Goal: Transaction & Acquisition: Register for event/course

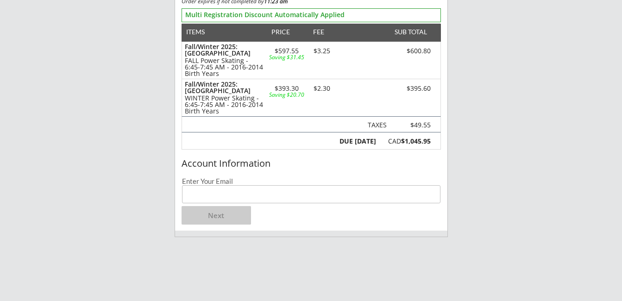
scroll to position [139, 0]
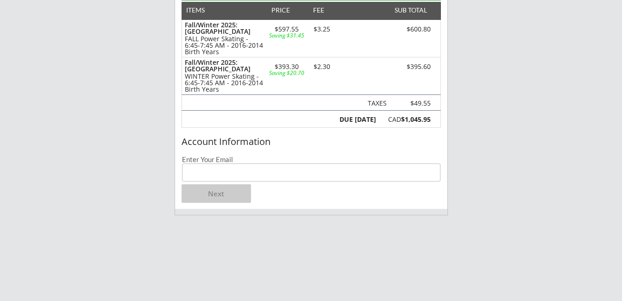
click at [216, 171] on input "email" at bounding box center [311, 173] width 259 height 18
click at [248, 167] on input "email" at bounding box center [311, 173] width 259 height 18
type input "[PERSON_NAME][EMAIL_ADDRESS][DOMAIN_NAME]"
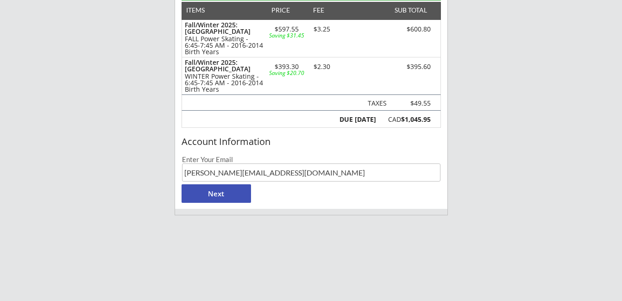
click at [210, 195] on button "Next" at bounding box center [217, 193] width 70 height 19
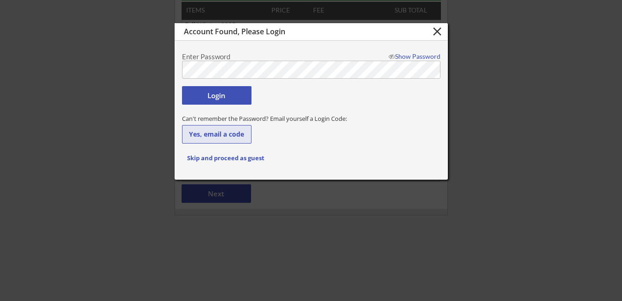
click at [201, 133] on button "Yes, email a code" at bounding box center [217, 134] width 70 height 19
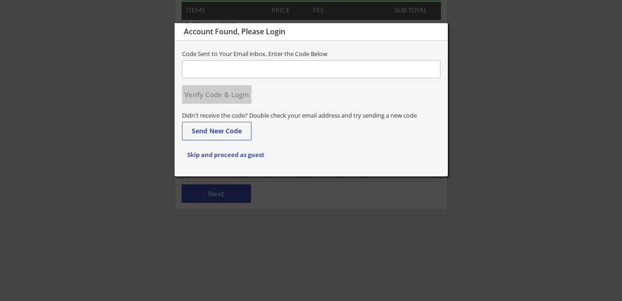
click at [261, 68] on input "input" at bounding box center [311, 69] width 259 height 18
type input "604129"
click at [218, 93] on button "Verify Code & Login" at bounding box center [217, 94] width 70 height 19
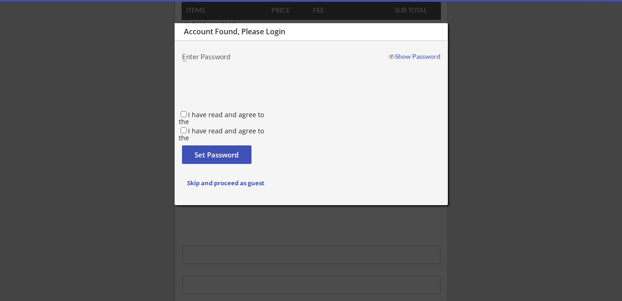
type input "[PERSON_NAME]"
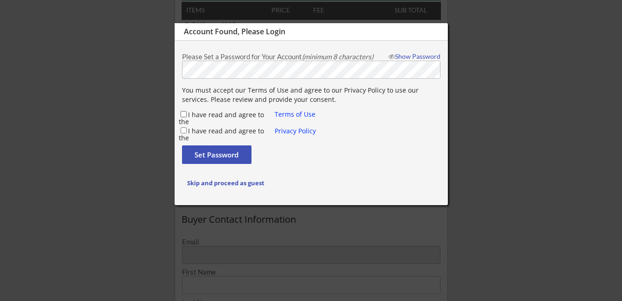
click at [184, 112] on input "I have read and agree to the" at bounding box center [184, 114] width 6 height 6
checkbox input "true"
click at [184, 122] on div "I have read and agree to the Terms of Use I have read and agree to the Privacy …" at bounding box center [249, 123] width 140 height 27
click at [184, 128] on input "I have read and agree to the" at bounding box center [184, 130] width 6 height 6
checkbox input "true"
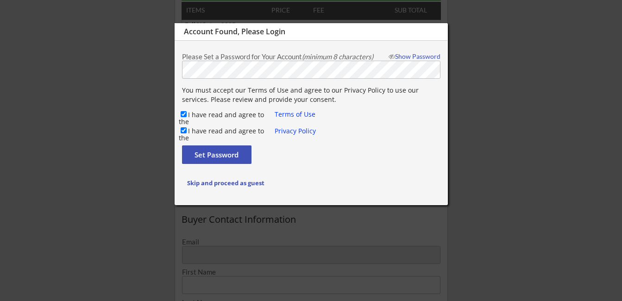
click at [197, 152] on button "Set Password" at bounding box center [217, 155] width 70 height 19
type input "[PERSON_NAME][EMAIL_ADDRESS][DOMAIN_NAME]"
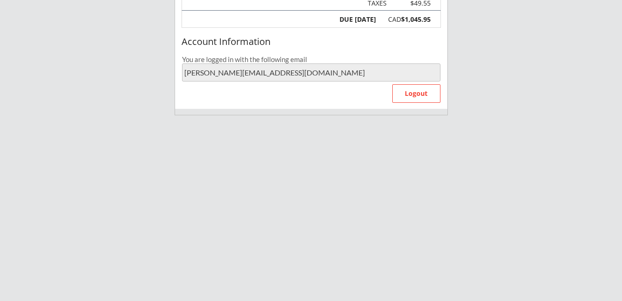
scroll to position [278, 0]
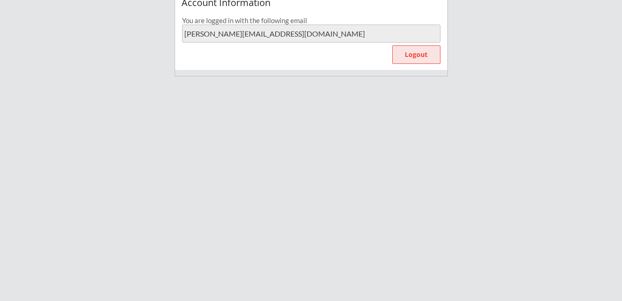
click at [411, 55] on button "Logout" at bounding box center [416, 54] width 48 height 19
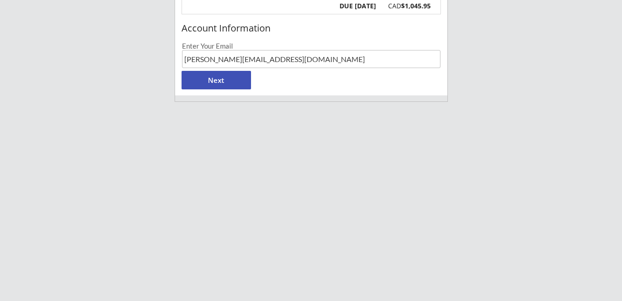
scroll to position [185, 0]
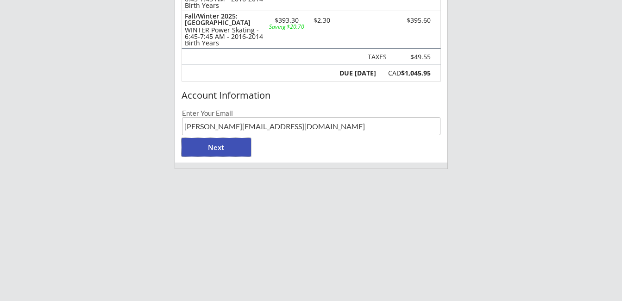
click at [226, 142] on button "Next" at bounding box center [217, 147] width 70 height 19
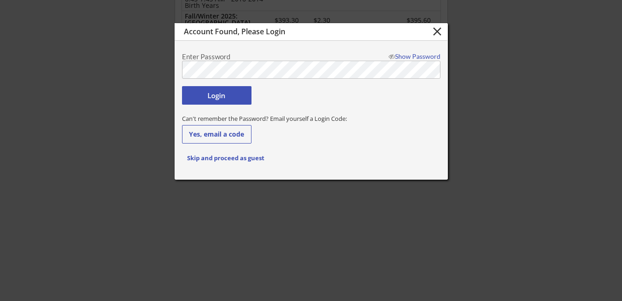
click at [228, 95] on button "Login" at bounding box center [217, 95] width 70 height 19
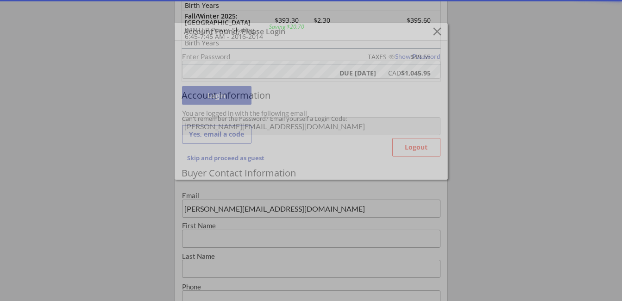
type input "[PERSON_NAME]"
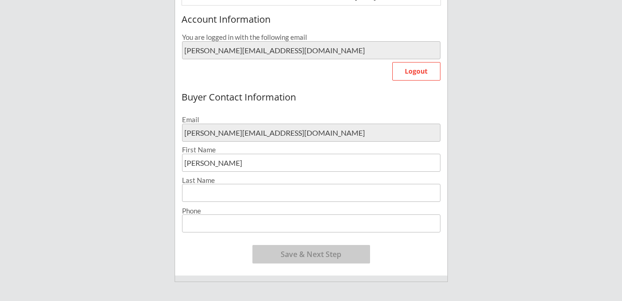
scroll to position [278, 0]
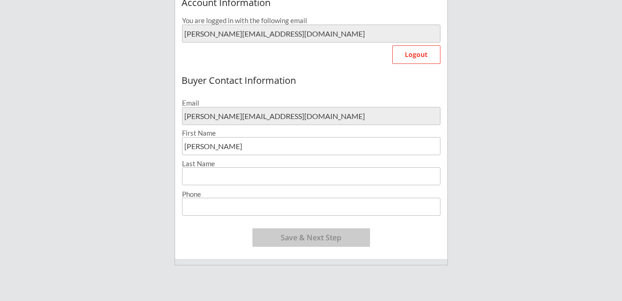
click at [247, 178] on input "input" at bounding box center [311, 176] width 259 height 18
click at [221, 174] on input "input" at bounding box center [311, 176] width 259 height 18
type input "b"
type input "Boden"
click at [243, 203] on input "input" at bounding box center [311, 207] width 259 height 18
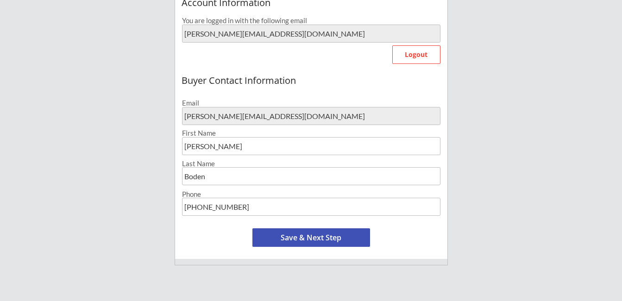
type input "[PHONE_NUMBER]"
click at [278, 239] on button "Save & Next Step" at bounding box center [312, 237] width 118 height 19
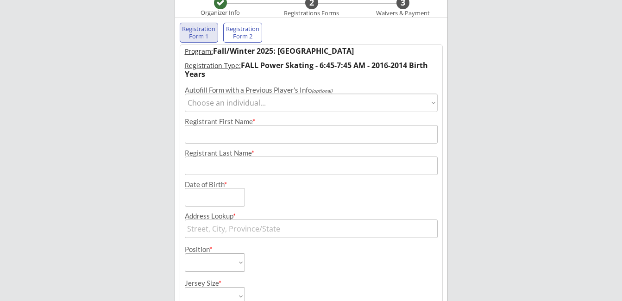
scroll to position [67, 0]
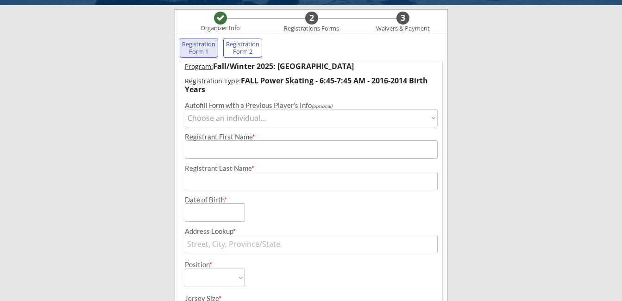
click at [318, 148] on input "input" at bounding box center [311, 149] width 253 height 19
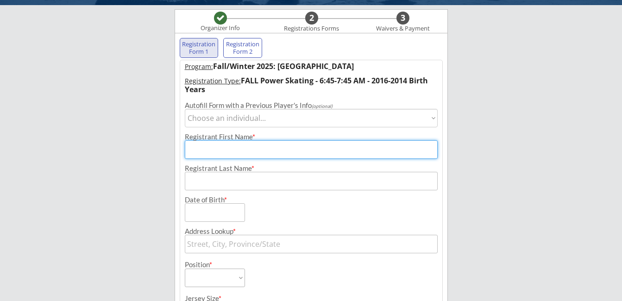
click at [261, 152] on input "input" at bounding box center [311, 149] width 253 height 19
click at [244, 115] on select "Choose an individual... [PERSON_NAME]" at bounding box center [311, 118] width 253 height 19
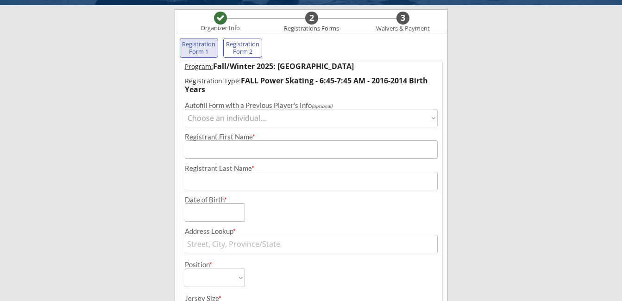
click at [433, 116] on select "Choose an individual... [PERSON_NAME]" at bounding box center [311, 118] width 253 height 19
select select ""1348695171700984260__LOOKUP__1737295132567x522656622753873900""
click at [185, 109] on select "Choose an individual... [PERSON_NAME]" at bounding box center [311, 118] width 253 height 19
type input "Chase"
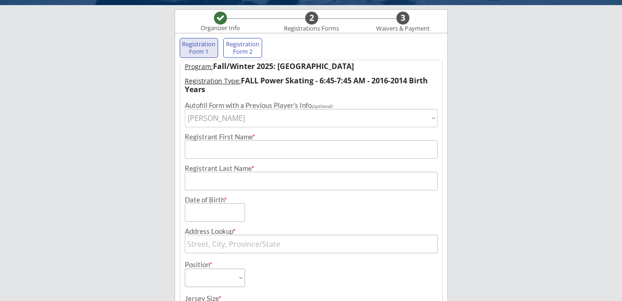
type input "Boden"
type input "[DATE]"
type input "2008 [STREET_ADDRESS]"
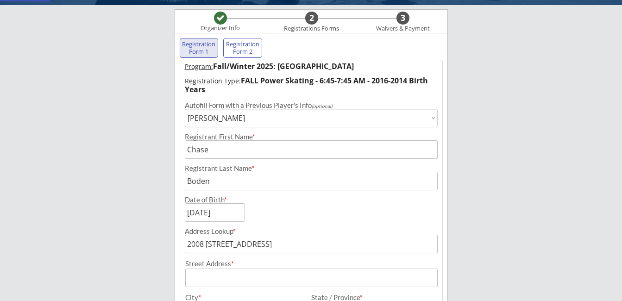
select select ""Forward""
type input "N/A"
type input "[PERSON_NAME]"
type input "[PHONE_NUMBER]"
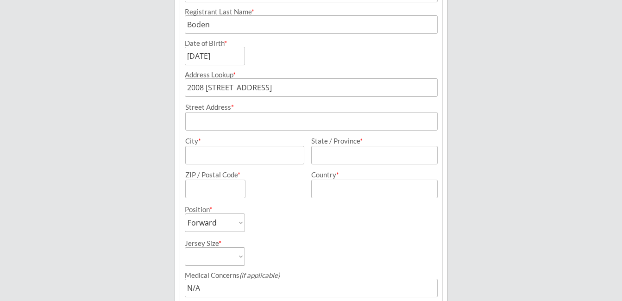
scroll to position [252, 0]
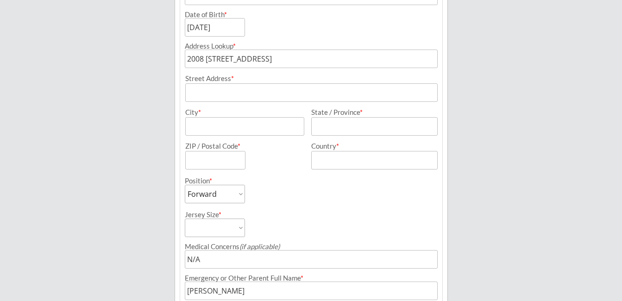
click at [218, 97] on input "input" at bounding box center [311, 92] width 253 height 19
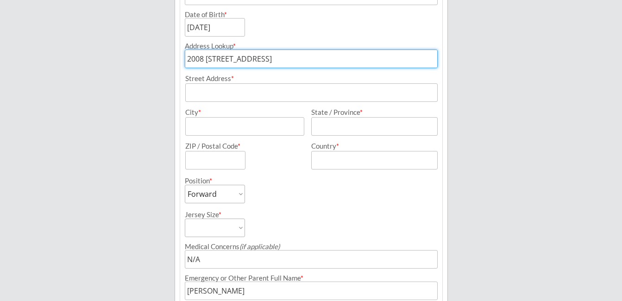
drag, startPoint x: 344, startPoint y: 59, endPoint x: 240, endPoint y: 56, distance: 104.8
click at [240, 56] on input "2008 [STREET_ADDRESS]" at bounding box center [311, 59] width 253 height 19
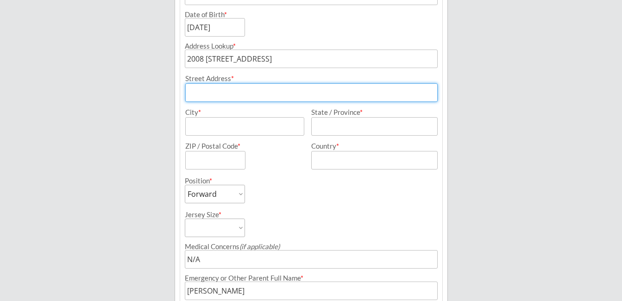
click at [285, 83] on input "input" at bounding box center [311, 92] width 253 height 19
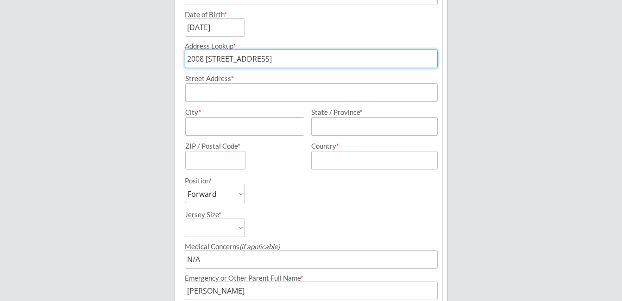
drag, startPoint x: 347, startPoint y: 54, endPoint x: 168, endPoint y: 48, distance: 179.0
click at [168, 48] on div "Breakaway Power Skating/Boondock Hockey Development Organizer Info 2 Registrati…" at bounding box center [311, 112] width 622 height 728
click at [206, 89] on div "Program: Fall/Winter 2025: [GEOGRAPHIC_DATA] Registration Type: FALL Power Skat…" at bounding box center [311, 155] width 263 height 563
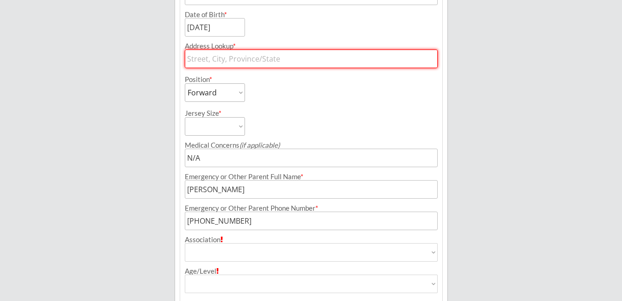
click at [230, 58] on input "text" at bounding box center [311, 59] width 253 height 19
type input "200"
type input "[STREET_ADDRESS]"
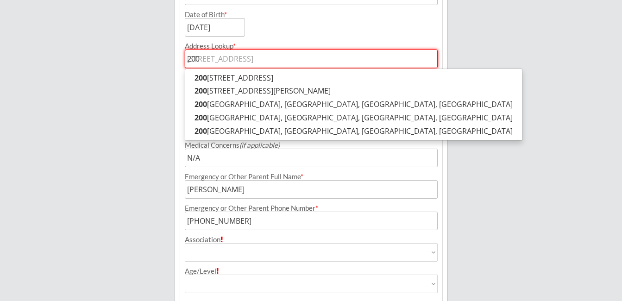
type input "2008"
type input "[STREET_ADDRESS]"
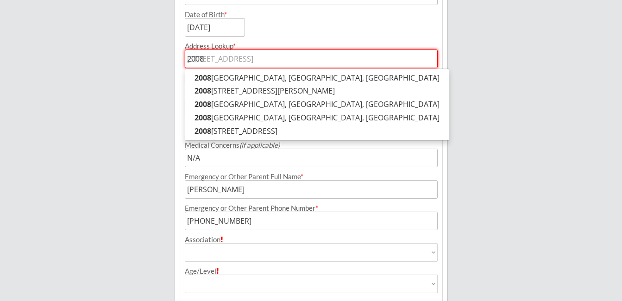
type input "[STREET_ADDRESS]"
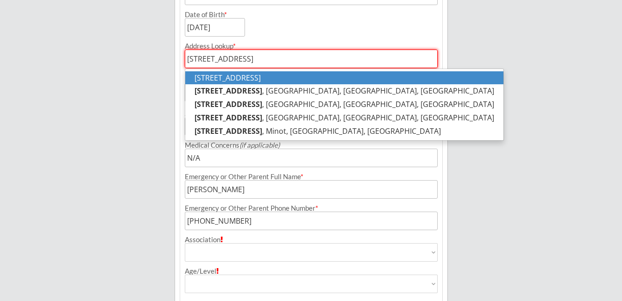
click at [225, 79] on p "[STREET_ADDRESS]" at bounding box center [344, 77] width 318 height 13
type input "[STREET_ADDRESS]"
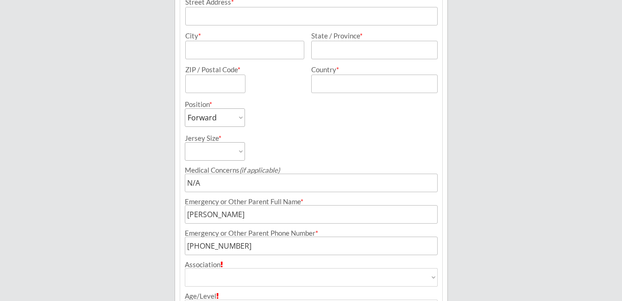
scroll to position [345, 0]
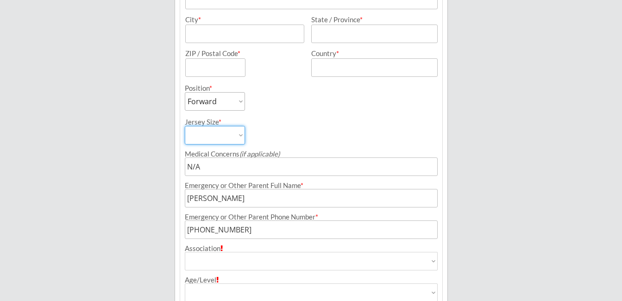
click at [212, 134] on select "YS YM YL YXL AS AM AL AXL" at bounding box center [215, 135] width 60 height 19
select select ""YXL""
click at [185, 126] on select "YS YM YL YXL AS AM AL AXL" at bounding box center [215, 135] width 60 height 19
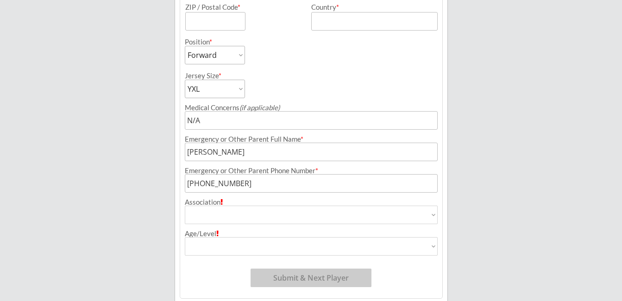
scroll to position [427, 0]
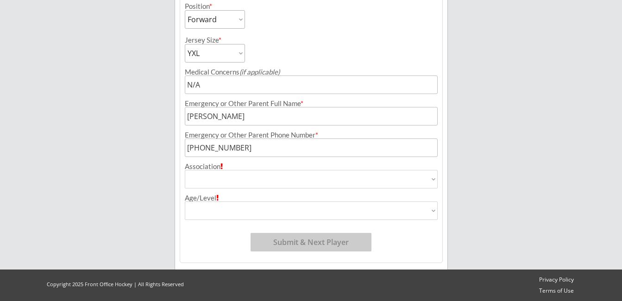
click at [216, 178] on select "Airdrie Minor Hockey Airdrie Stars Blackfoot Hockey Association Bow River Bruin…" at bounding box center [311, 179] width 253 height 19
select select ""HSL - Other""
click at [185, 170] on select "Airdrie Minor Hockey Airdrie Stars Blackfoot Hockey Association Bow River Bruin…" at bounding box center [311, 179] width 253 height 19
type input "HSL - Other"
click at [222, 206] on select "U7 - Junior U7 - Senior U9 - Tier 1 U9 Tier 2 U9- Tier 3 U9 - Tier 4 U9 - Tier …" at bounding box center [311, 211] width 253 height 19
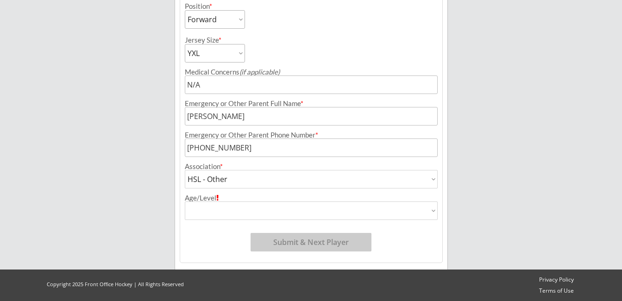
click at [222, 209] on select "U7 - Junior U7 - Senior U9 - Tier 1 U9 Tier 2 U9- Tier 3 U9 - Tier 4 U9 - Tier …" at bounding box center [311, 211] width 253 height 19
click at [223, 208] on select "U7 - Junior U7 - Senior U9 - Tier 1 U9 Tier 2 U9- Tier 3 U9 - Tier 4 U9 - Tier …" at bounding box center [311, 211] width 253 height 19
click at [433, 207] on select "U7 - Junior U7 - Senior U9 - Tier 1 U9 Tier 2 U9- Tier 3 U9 - Tier 4 U9 - Tier …" at bounding box center [311, 211] width 253 height 19
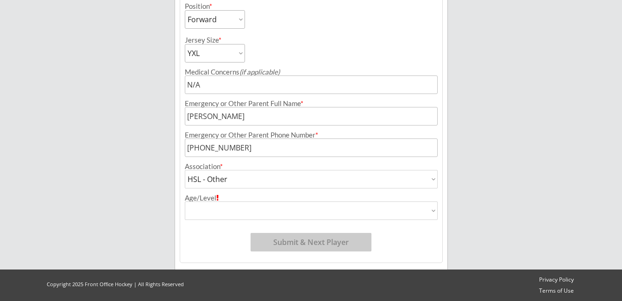
click at [424, 177] on select "Airdrie Minor Hockey Airdrie Stars Blackfoot Hockey Association Bow River Bruin…" at bounding box center [311, 179] width 253 height 19
select select ""Airdrie Stars""
click at [185, 170] on select "Airdrie Minor Hockey Airdrie Stars Blackfoot Hockey Association Bow River Bruin…" at bounding box center [311, 179] width 253 height 19
type input "Airdrie Stars"
click at [288, 211] on select "U7 - Junior U7 - Senior U9 - Tier 1 U9 Tier 2 U9- Tier 3 U9 - Tier 4 U9 - Tier …" at bounding box center [311, 211] width 253 height 19
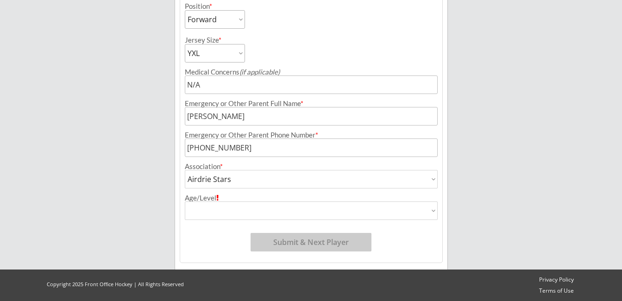
select select ""HSL - AAA""
click at [185, 202] on select "U7 - Junior U7 - Senior U9 - Tier 1 U9 Tier 2 U9- Tier 3 U9 - Tier 4 U9 - Tier …" at bounding box center [311, 211] width 253 height 19
type input "HSL - AAA"
click at [307, 243] on button "Submit & Next Player" at bounding box center [311, 242] width 121 height 19
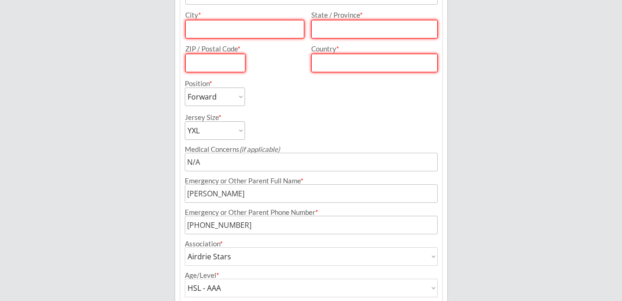
scroll to position [323, 0]
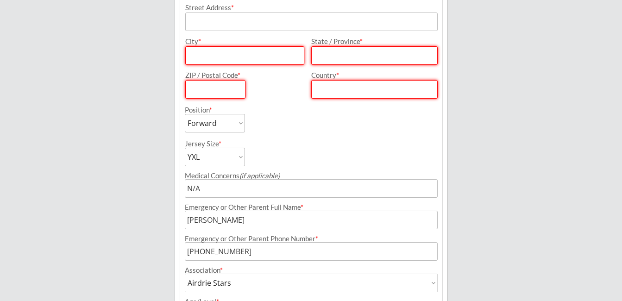
click at [216, 61] on input "input" at bounding box center [244, 55] width 119 height 19
click at [218, 52] on input "input" at bounding box center [244, 55] width 119 height 19
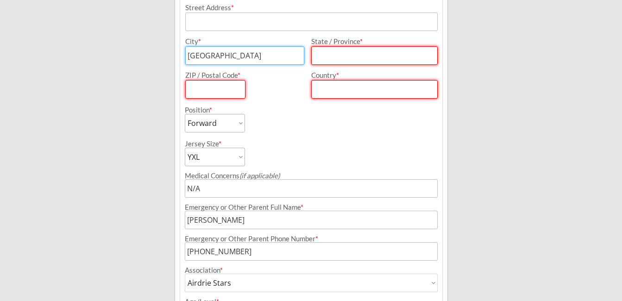
type input "[GEOGRAPHIC_DATA]"
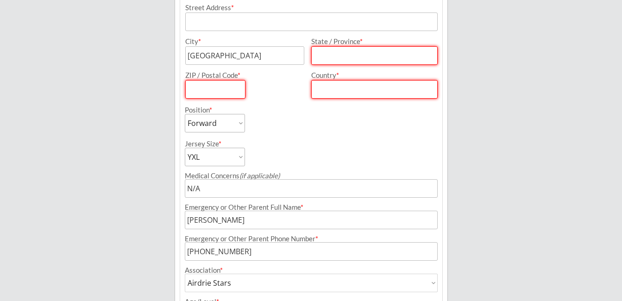
click at [381, 52] on input "input" at bounding box center [374, 55] width 127 height 19
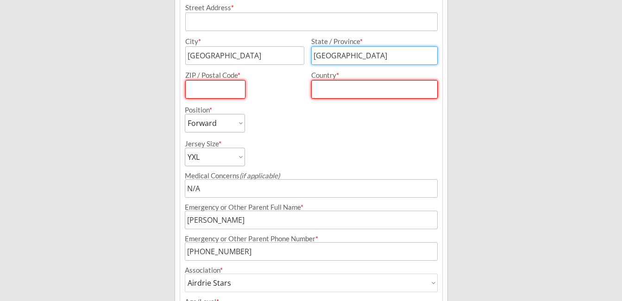
type input "[GEOGRAPHIC_DATA]"
click at [220, 88] on input "input" at bounding box center [215, 89] width 60 height 19
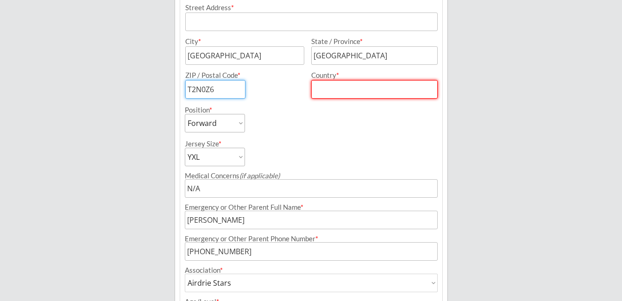
type input "T2N0Z6"
click at [359, 89] on input "input" at bounding box center [374, 89] width 127 height 19
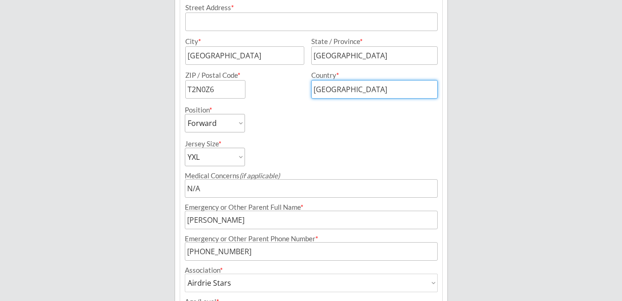
type input "[GEOGRAPHIC_DATA]"
click at [484, 76] on div "Breakaway Power Skating/Boondock Hockey Development Organizer Info 2 Registrati…" at bounding box center [311, 41] width 622 height 728
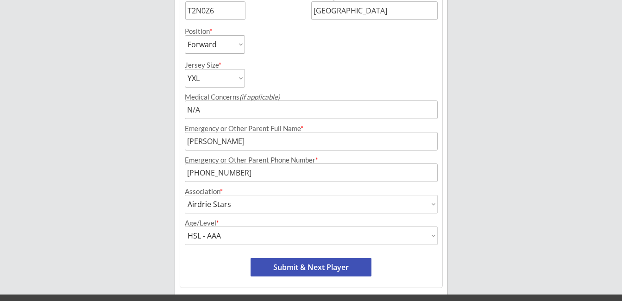
scroll to position [416, 0]
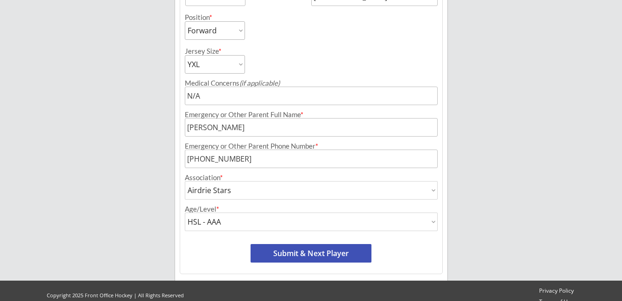
click at [301, 251] on button "Submit & Next Player" at bounding box center [311, 253] width 121 height 19
select select ""PLACEHOLDER_1427118222253""
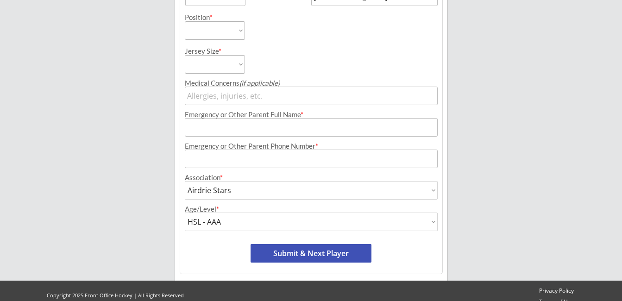
select select ""PLACEHOLDER_1427118222253""
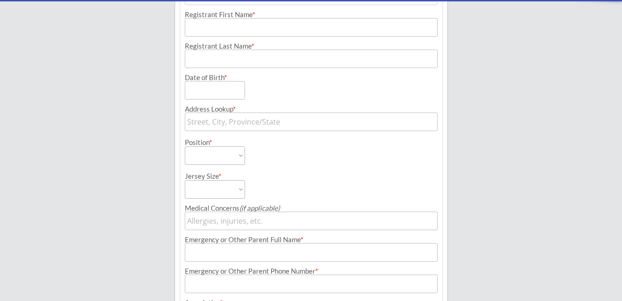
scroll to position [76, 0]
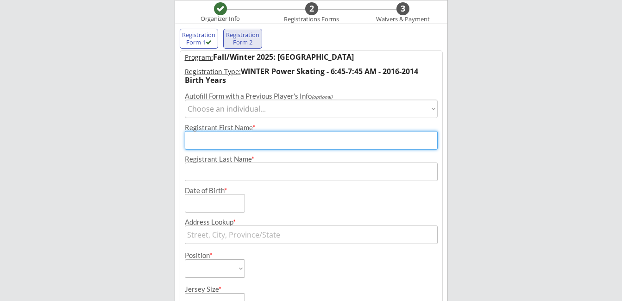
click at [236, 138] on input "input" at bounding box center [311, 140] width 253 height 19
click at [234, 140] on input "input" at bounding box center [311, 140] width 253 height 19
click at [523, 111] on div "Breakaway Power Skating/Boondock Hockey Development Organizer Info 2 Registrati…" at bounding box center [311, 237] width 622 height 627
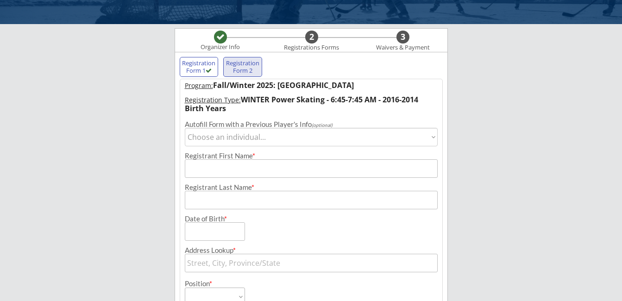
scroll to position [47, 0]
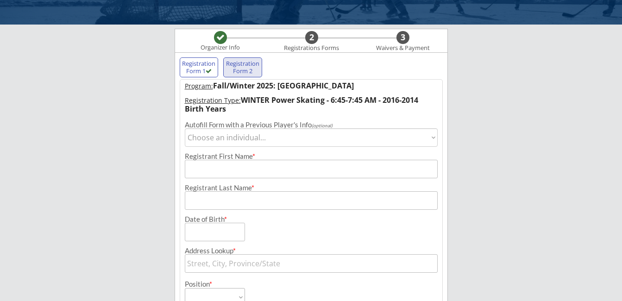
click at [252, 137] on select "Choose an individual... [PERSON_NAME]" at bounding box center [311, 137] width 253 height 19
select select ""1348695171700984260__LOOKUP__1737295132567x522656622753873900""
click at [185, 128] on select "Choose an individual... [PERSON_NAME]" at bounding box center [311, 137] width 253 height 19
type input "Chase"
type input "Boden"
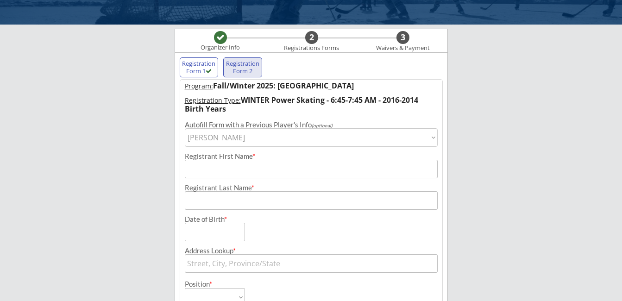
type input "[DATE]"
type input "2008 [STREET_ADDRESS]"
type input "[GEOGRAPHIC_DATA]"
type input "T2N0Z6"
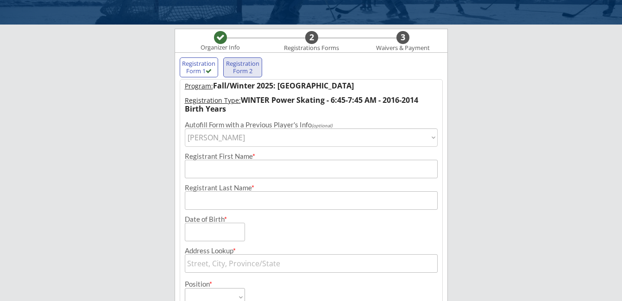
type input "[GEOGRAPHIC_DATA]"
select select ""Forward""
select select ""YXL""
type input "N/A"
type input "[PERSON_NAME]"
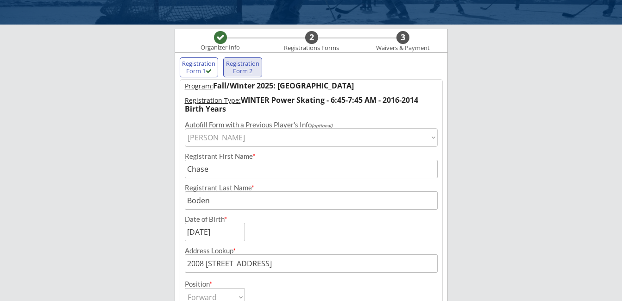
type input "[PHONE_NUMBER]"
type input "Airdrie Stars"
select select ""Airdrie Stars""
type input "HSL - AAA"
select select ""HSL - AAA""
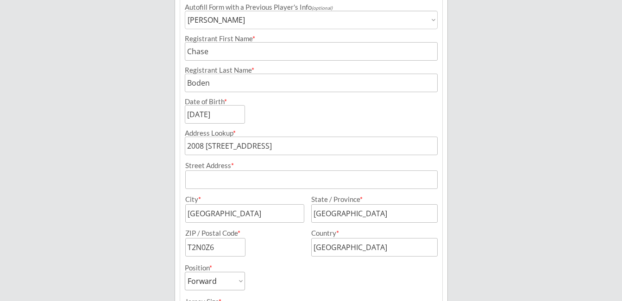
scroll to position [186, 0]
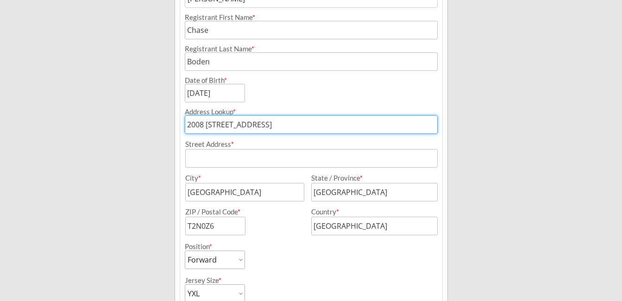
drag, startPoint x: 344, startPoint y: 126, endPoint x: 178, endPoint y: 125, distance: 165.9
click at [178, 125] on div "Registration Form 1 Registration Form 2 Program: Fall/Winter 2025: [GEOGRAPHIC_…" at bounding box center [311, 211] width 273 height 597
click at [206, 153] on div "Program: Fall/Winter 2025: [GEOGRAPHIC_DATA] Registration Type: WINTER Power Sk…" at bounding box center [311, 221] width 263 height 563
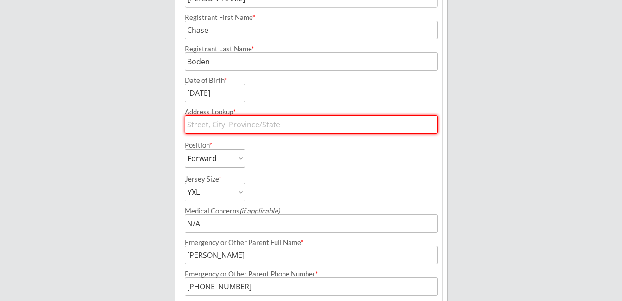
click at [278, 157] on div "Position * Forward Defense Goalie" at bounding box center [247, 151] width 125 height 34
click at [268, 121] on input "text" at bounding box center [311, 124] width 253 height 19
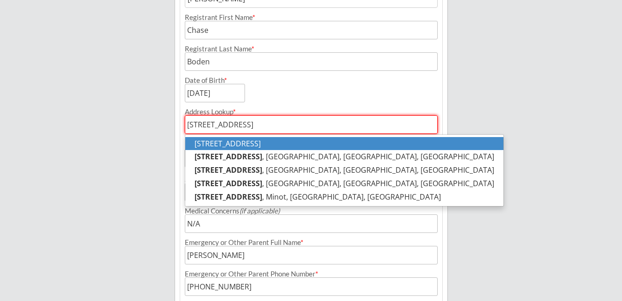
click at [322, 142] on p "[STREET_ADDRESS]" at bounding box center [344, 143] width 318 height 13
type input "[STREET_ADDRESS]"
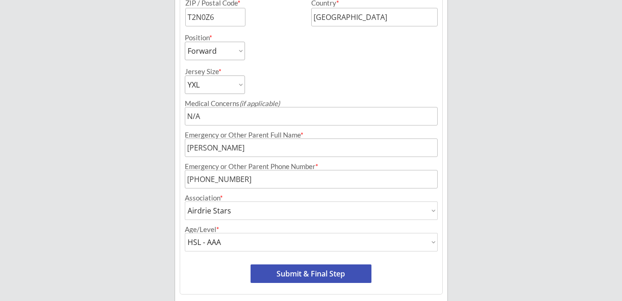
scroll to position [418, 0]
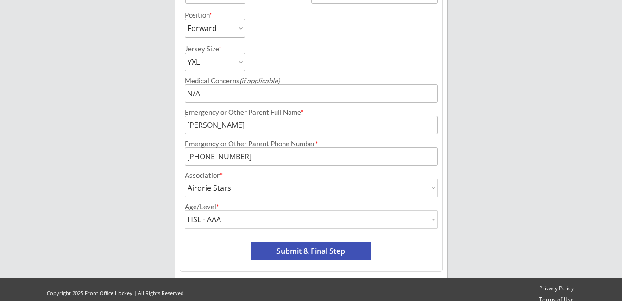
click at [308, 247] on button "Submit & Final Step" at bounding box center [311, 251] width 121 height 19
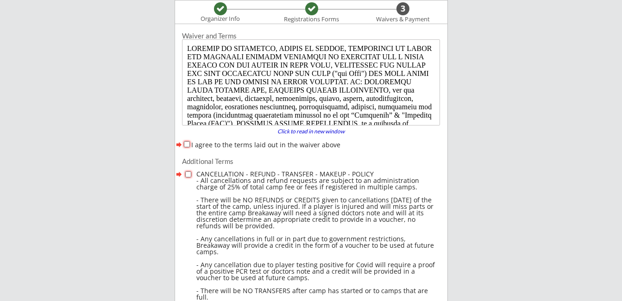
scroll to position [0, 0]
click at [186, 141] on input "I agree to the terms laid out in the waiver above" at bounding box center [187, 144] width 6 height 6
checkbox input "true"
click at [186, 173] on input "checkbox" at bounding box center [188, 174] width 6 height 6
checkbox input "true"
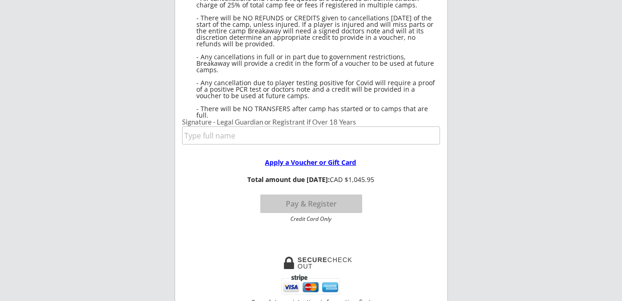
scroll to position [308, 0]
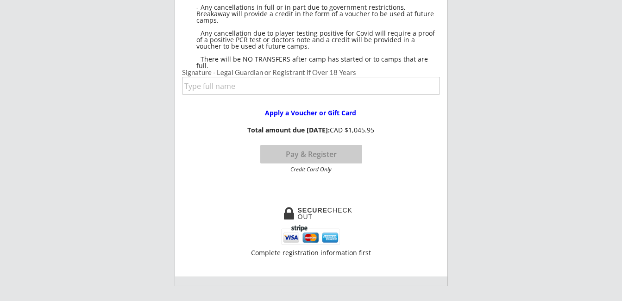
click at [230, 82] on input "input" at bounding box center [311, 86] width 258 height 18
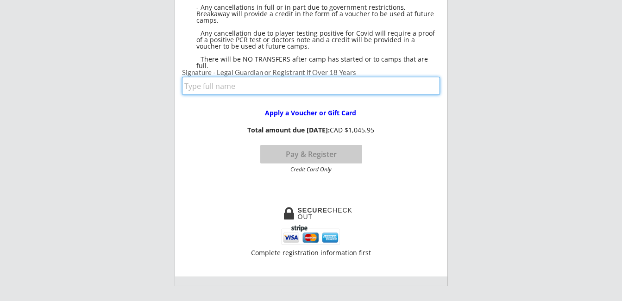
type input "[PERSON_NAME]"
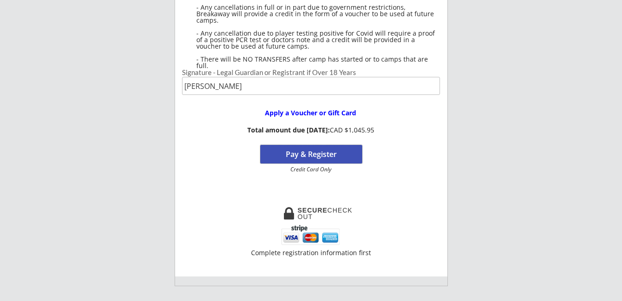
click at [311, 153] on button "Pay & Register" at bounding box center [311, 154] width 102 height 19
click at [285, 233] on img at bounding box center [311, 235] width 60 height 21
click at [310, 151] on button "Pay & Register" at bounding box center [311, 154] width 102 height 19
